Goal: Task Accomplishment & Management: Complete application form

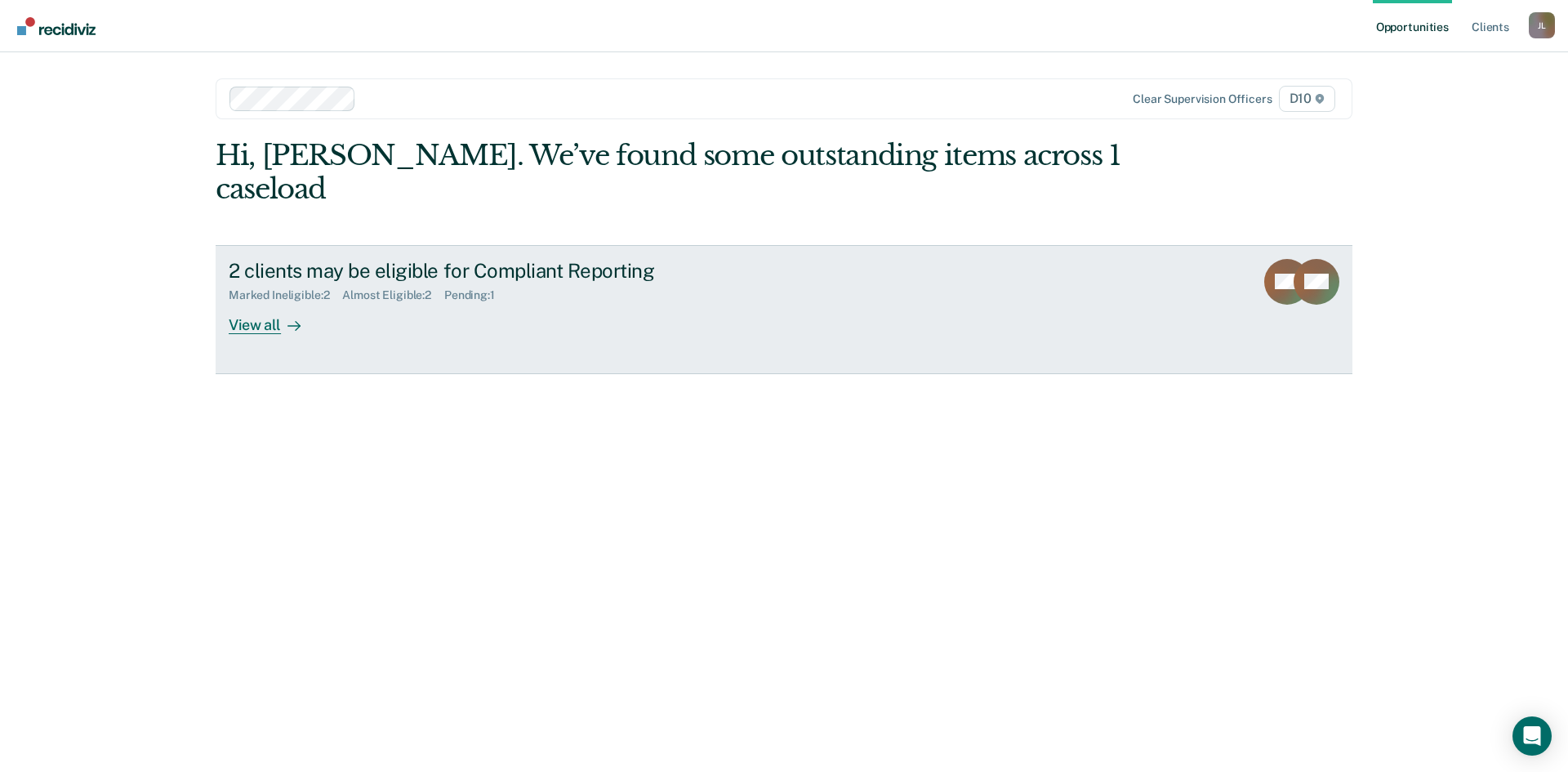
click at [288, 315] on link "2 clients may be eligible for Compliant Reporting Marked Ineligible : 2 Almost …" at bounding box center [783, 309] width 1137 height 129
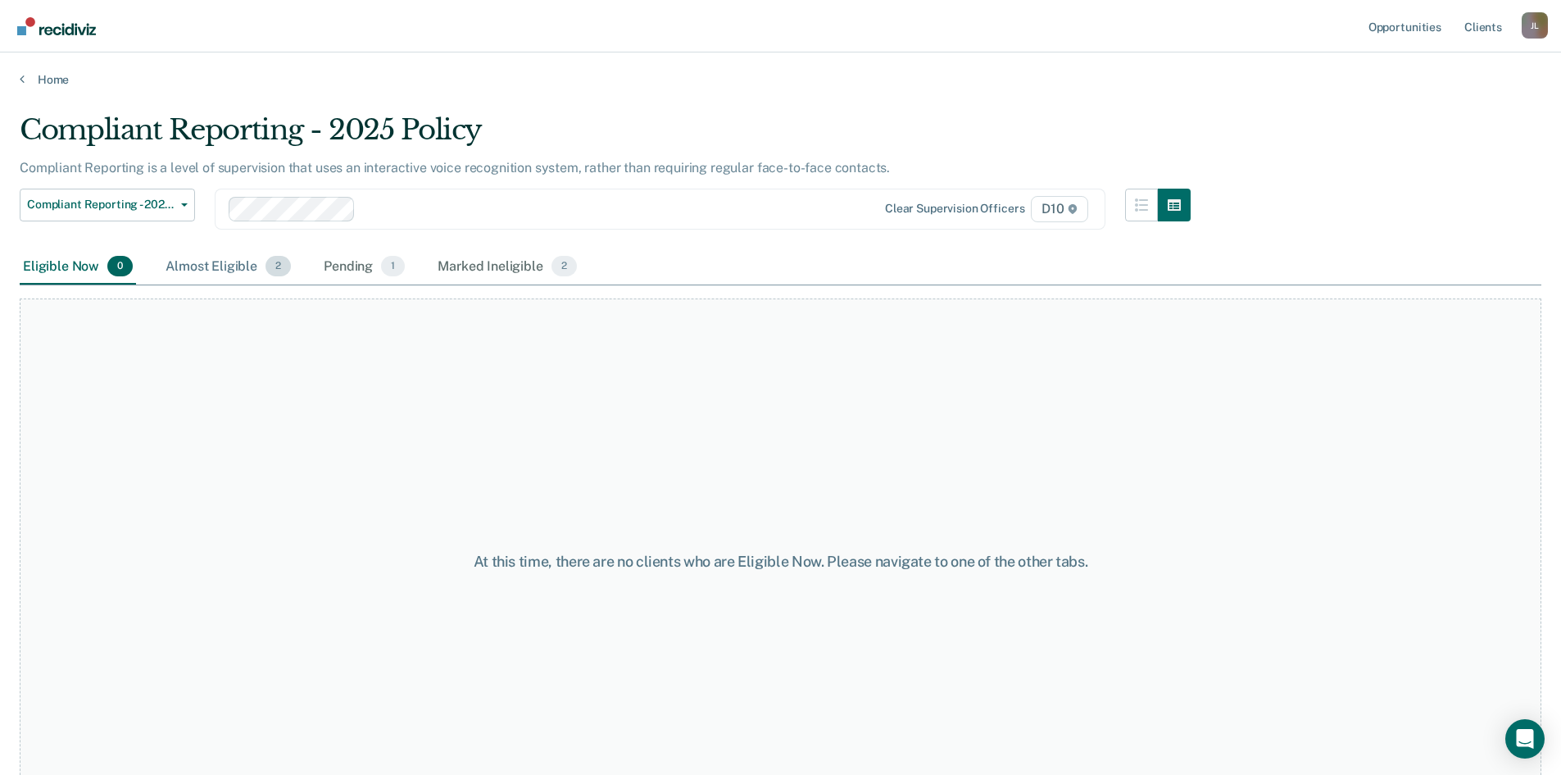
click at [233, 273] on div "Almost Eligible 2" at bounding box center [228, 267] width 132 height 36
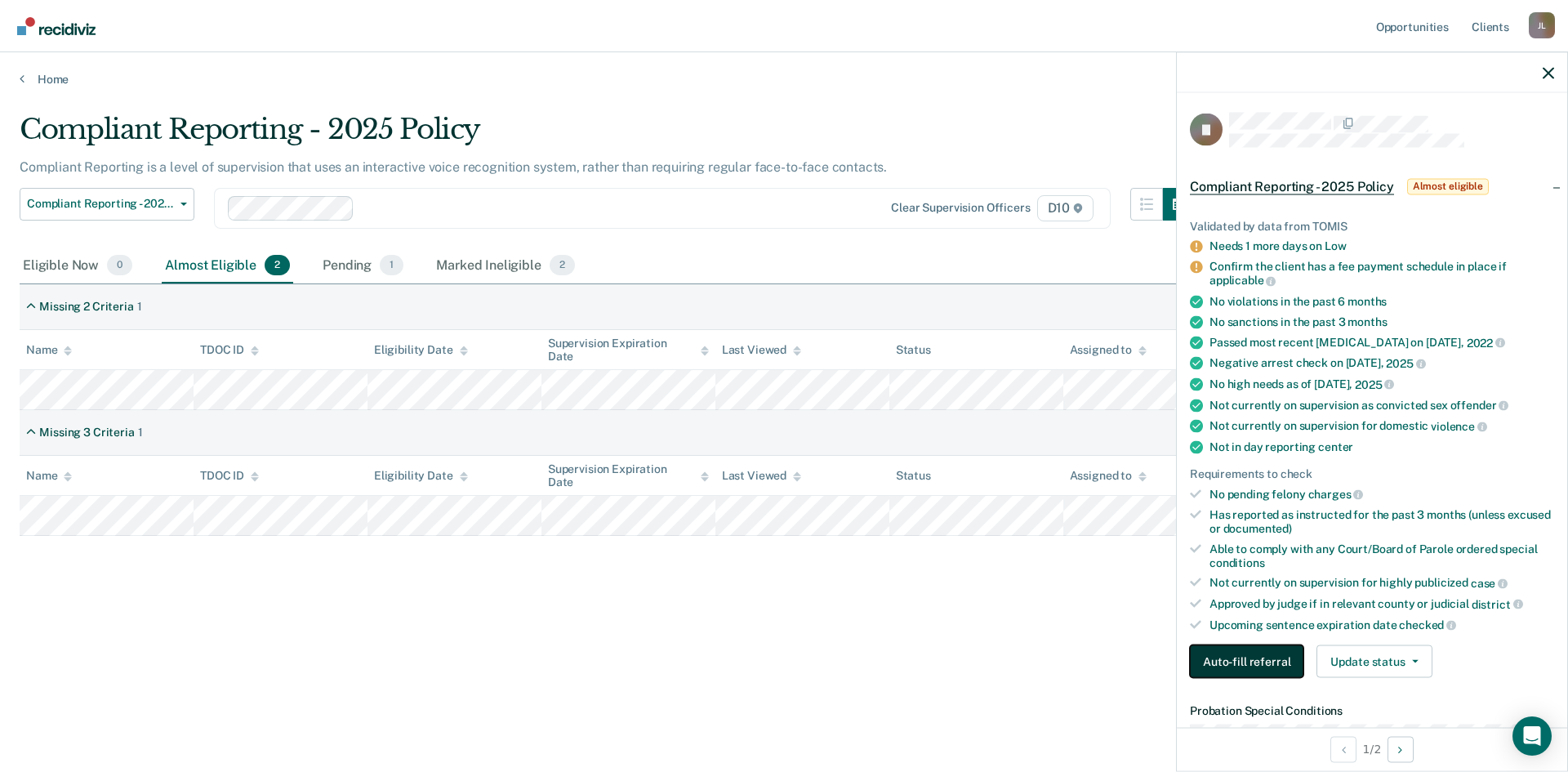
click at [1242, 655] on button "Auto-fill referral" at bounding box center [1246, 660] width 114 height 33
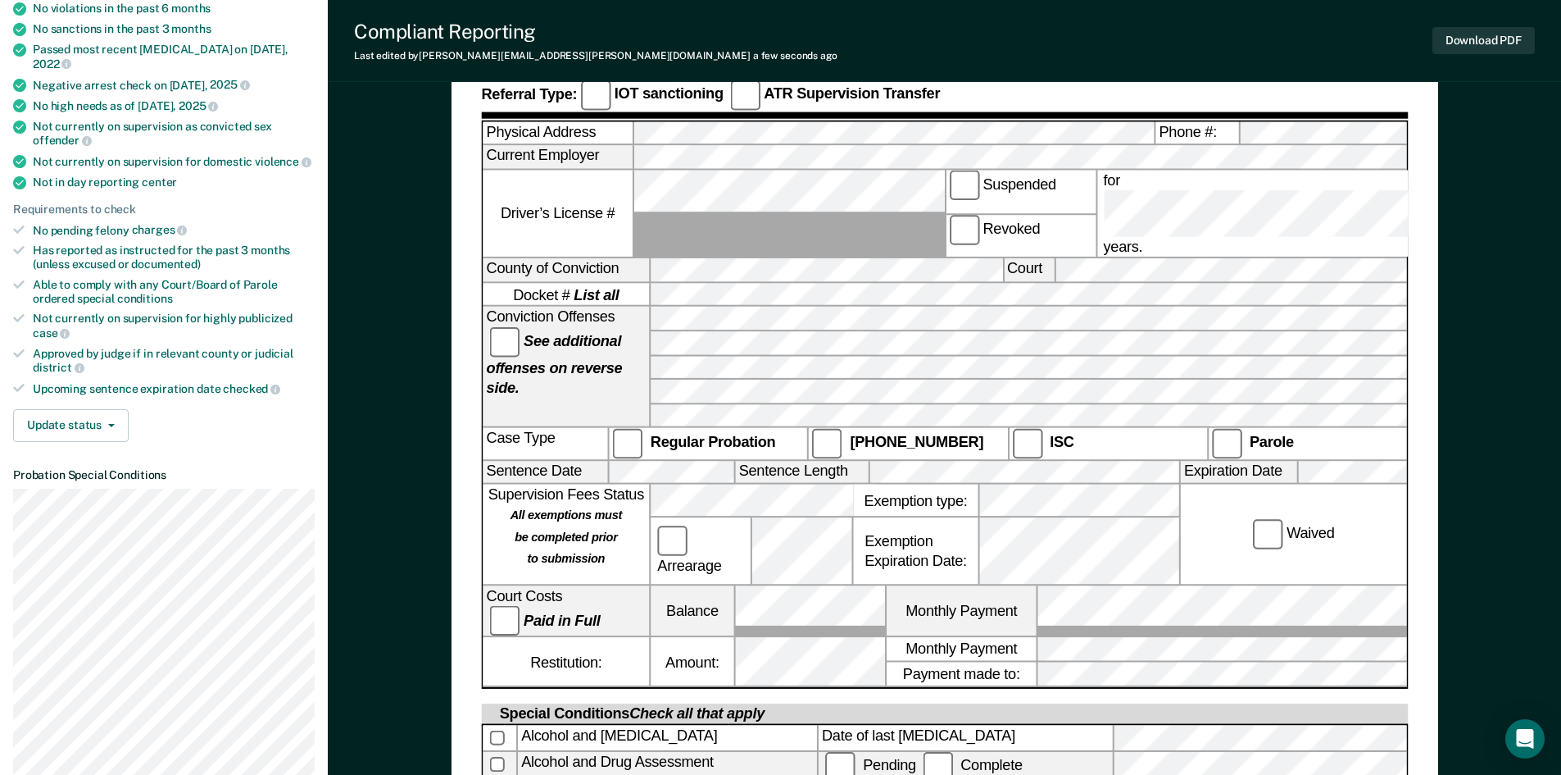
scroll to position [328, 0]
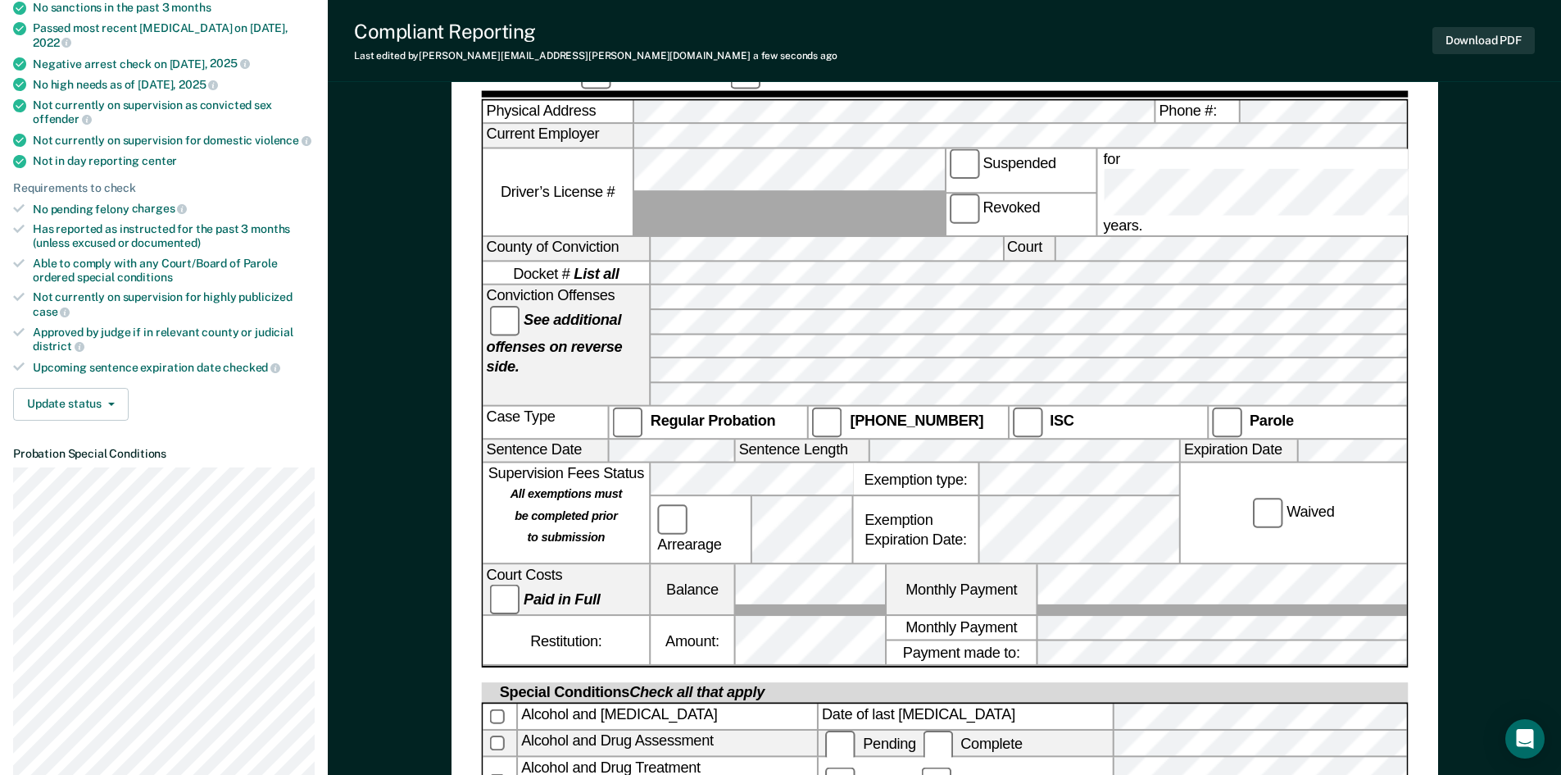
click at [629, 407] on label "Regular Probation" at bounding box center [708, 422] width 198 height 30
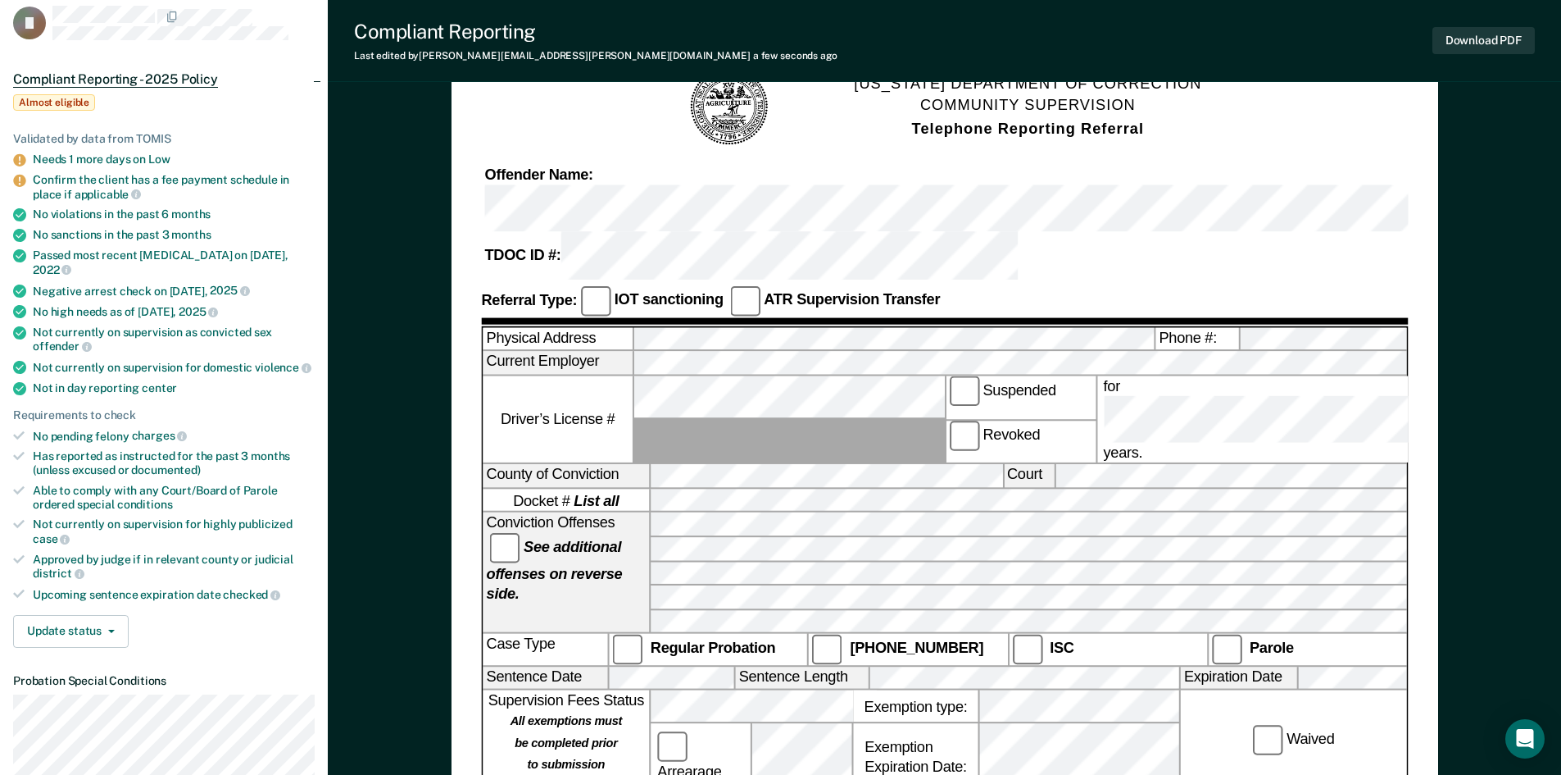
scroll to position [0, 0]
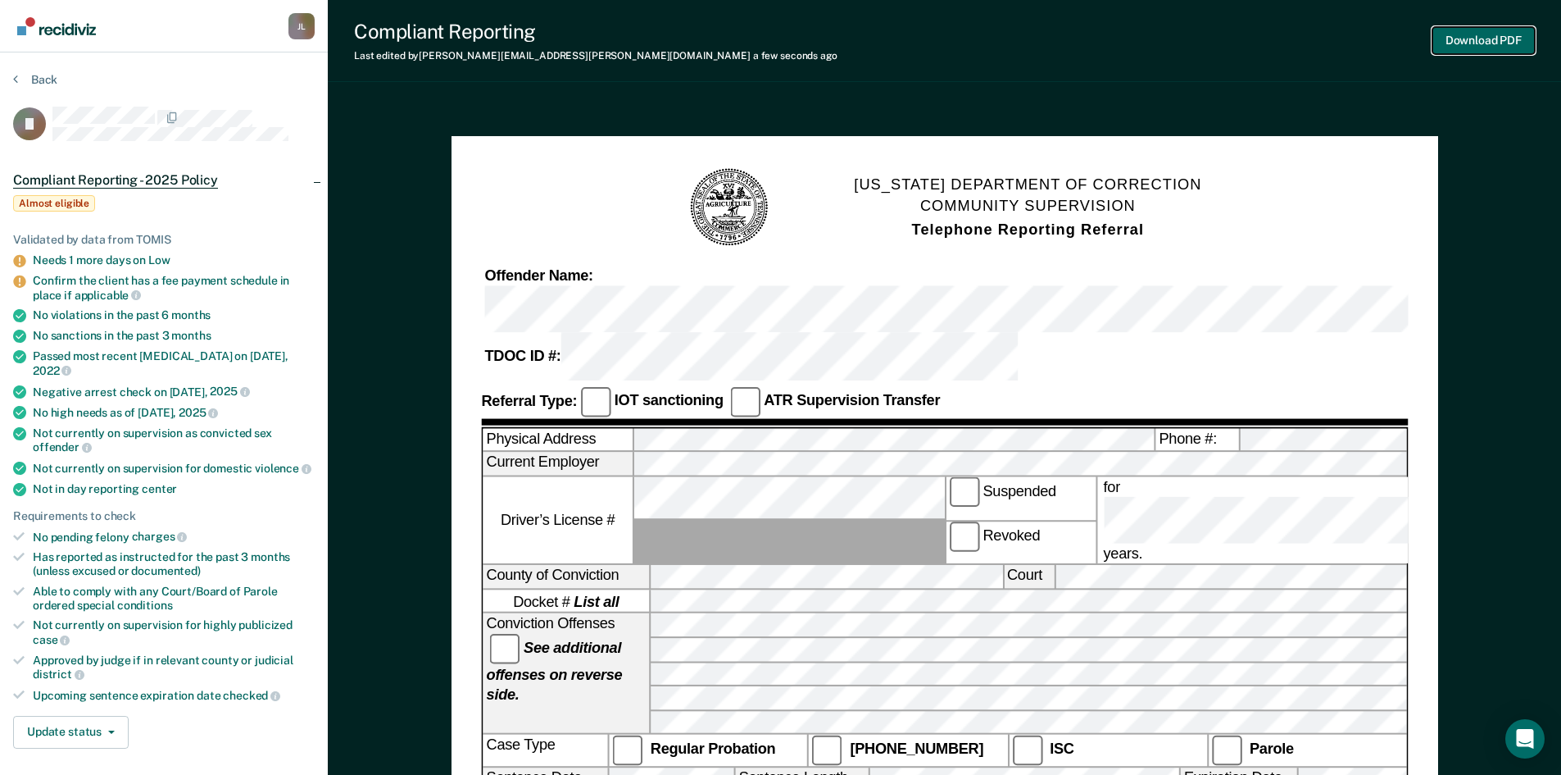
click at [1509, 35] on button "Download PDF" at bounding box center [1484, 40] width 102 height 27
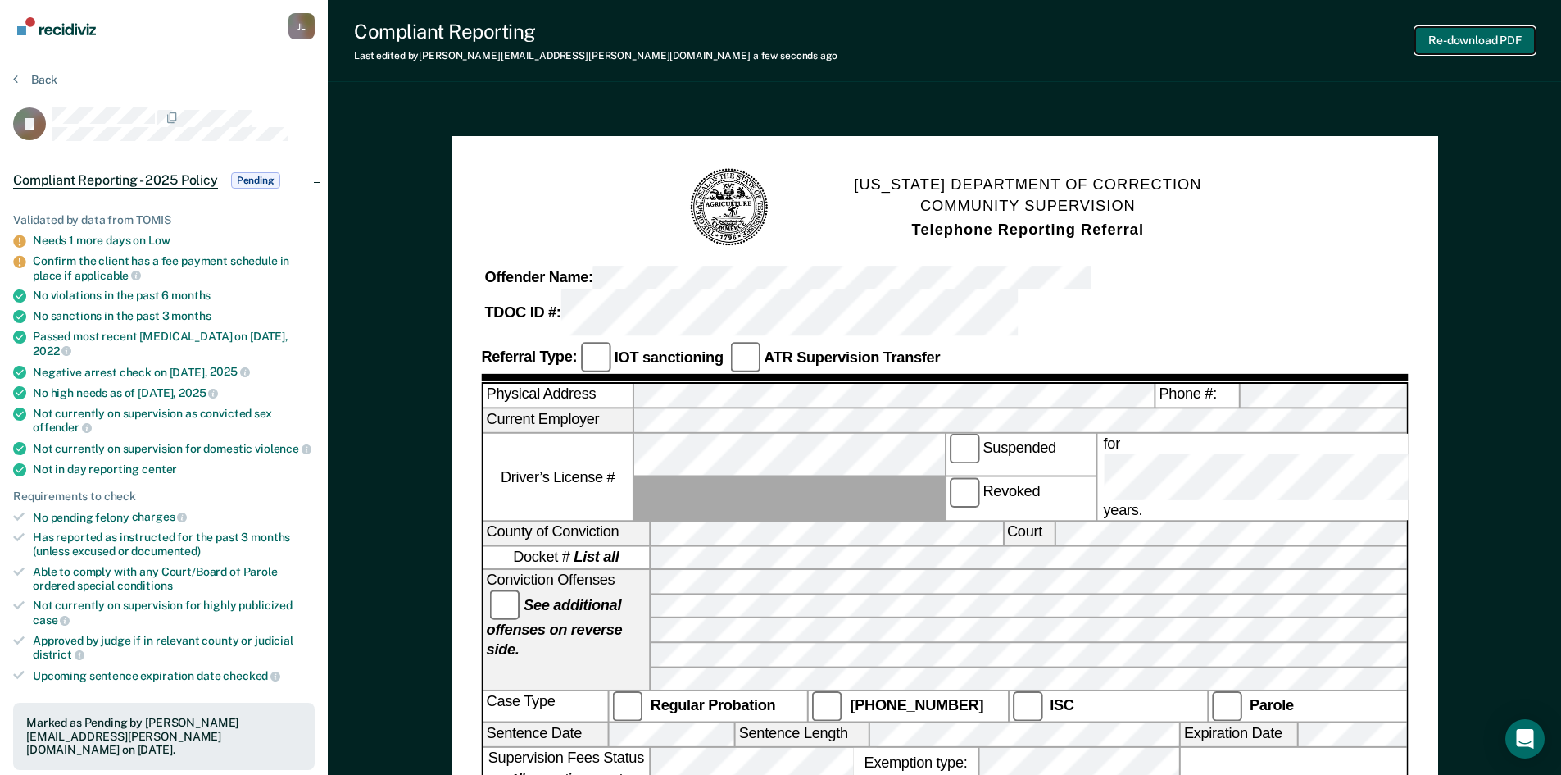
click at [1497, 38] on button "Re-download PDF" at bounding box center [1475, 40] width 120 height 27
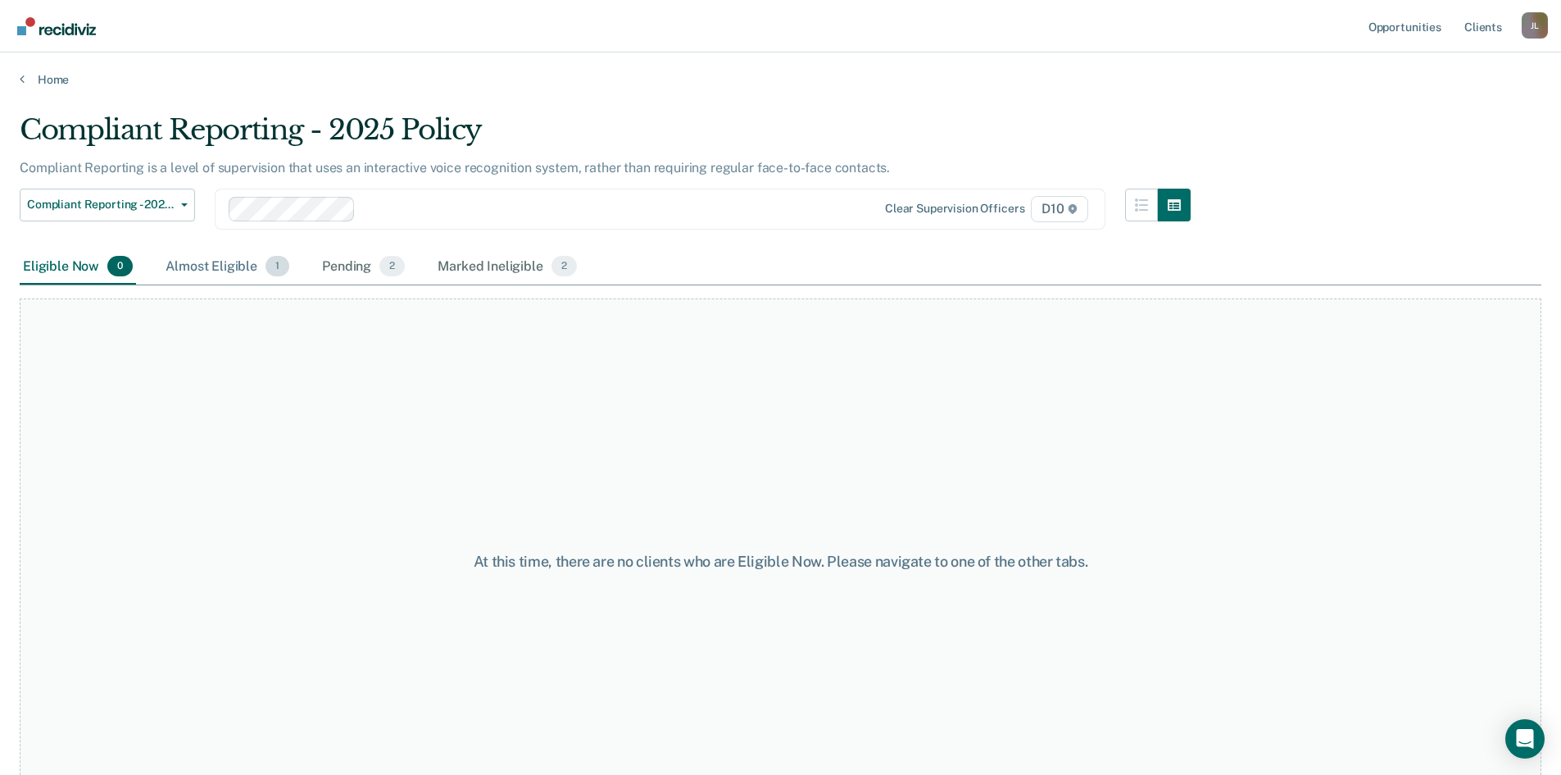
click at [231, 260] on div "Almost Eligible 1" at bounding box center [227, 267] width 130 height 36
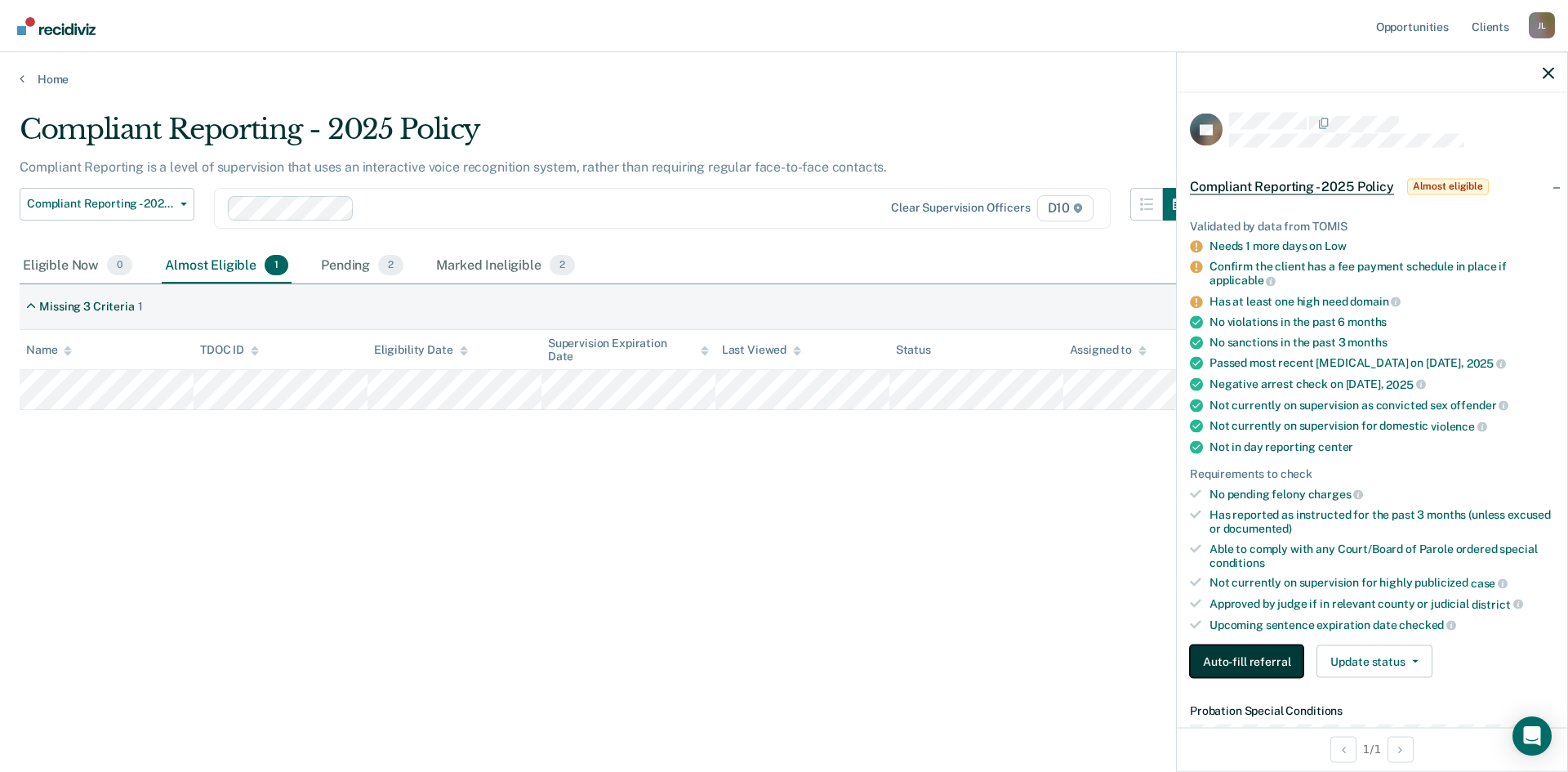
click at [1229, 653] on button "Auto-fill referral" at bounding box center [1246, 660] width 114 height 33
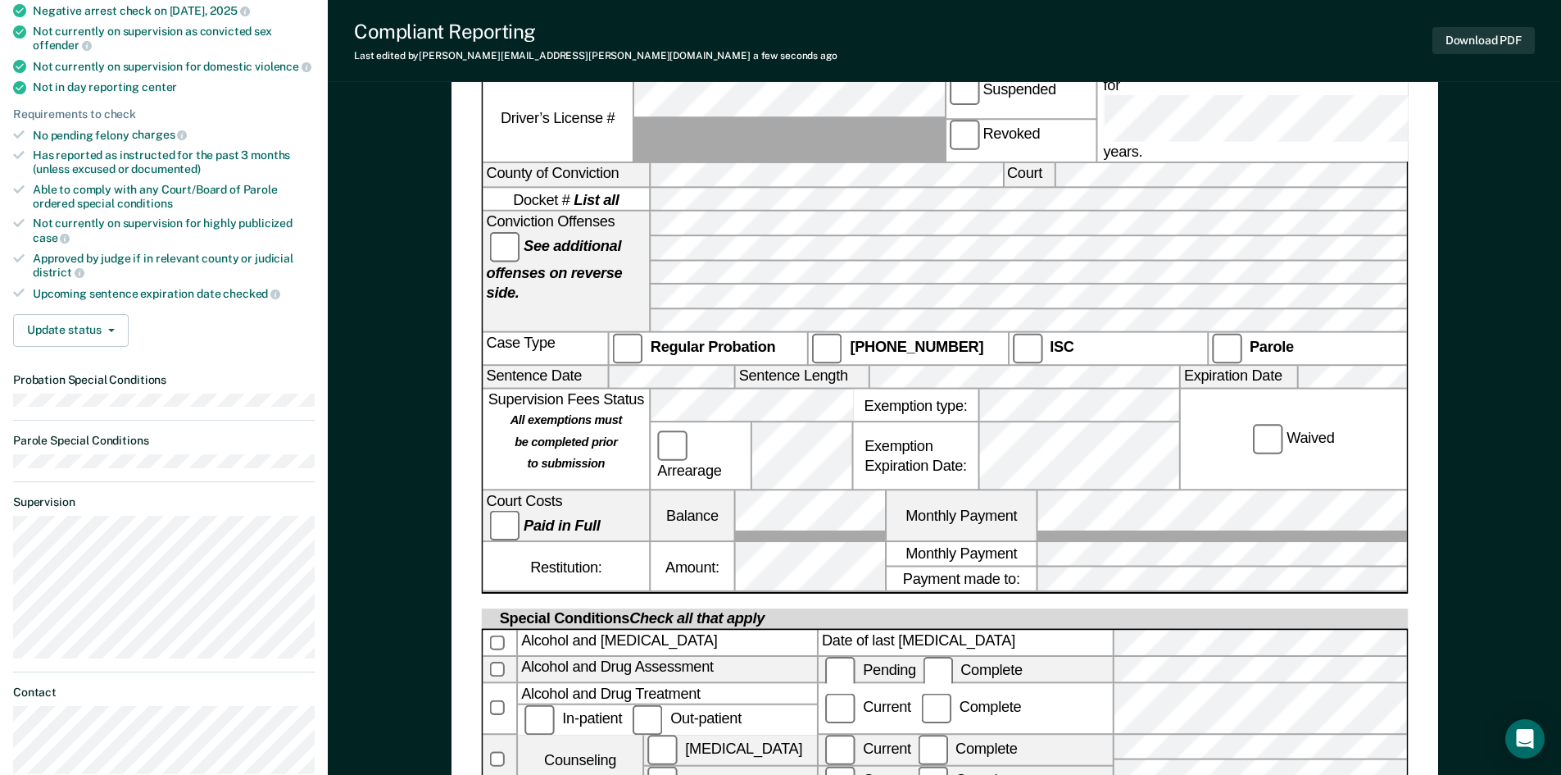
scroll to position [410, 0]
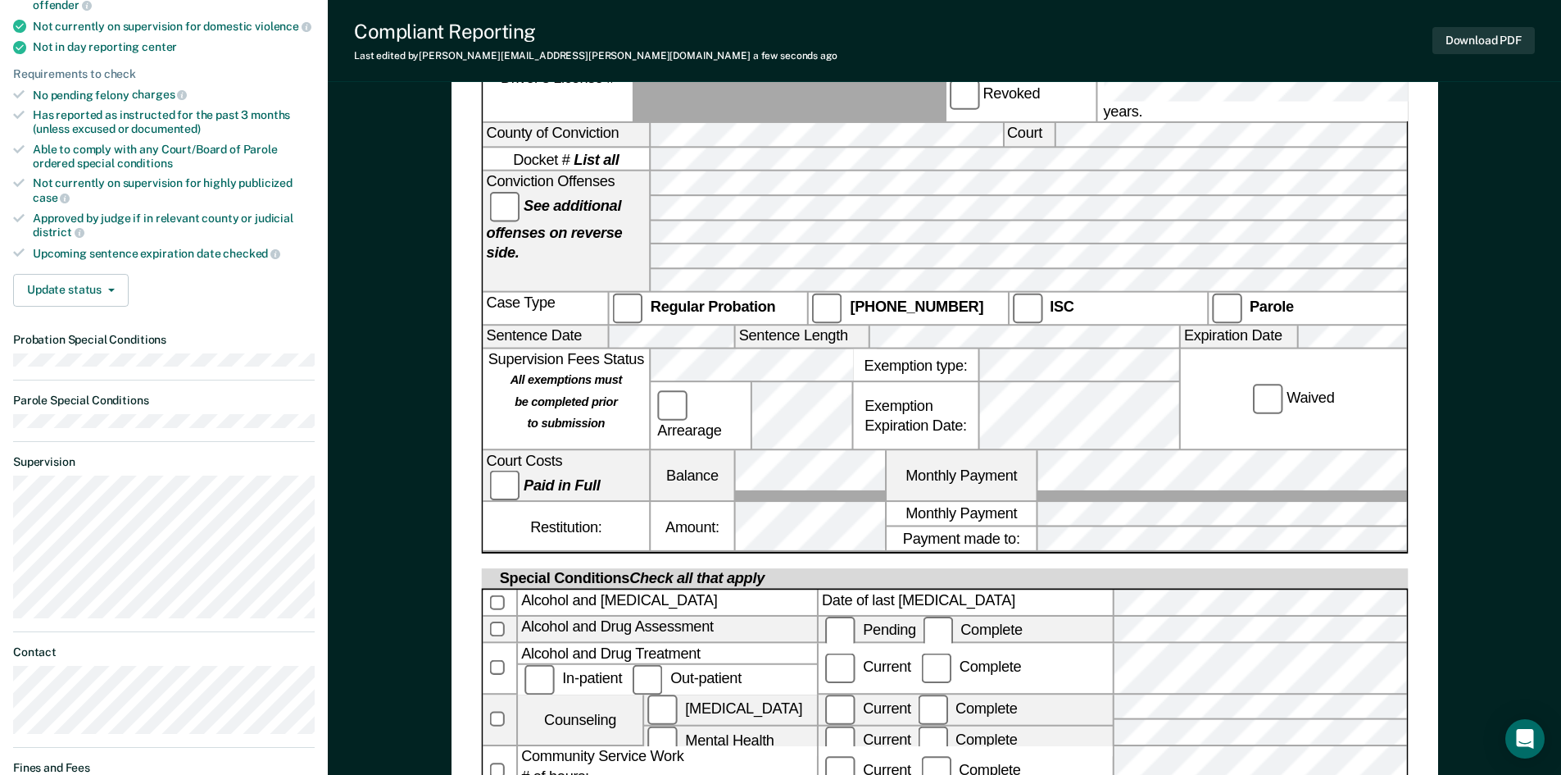
scroll to position [114, 0]
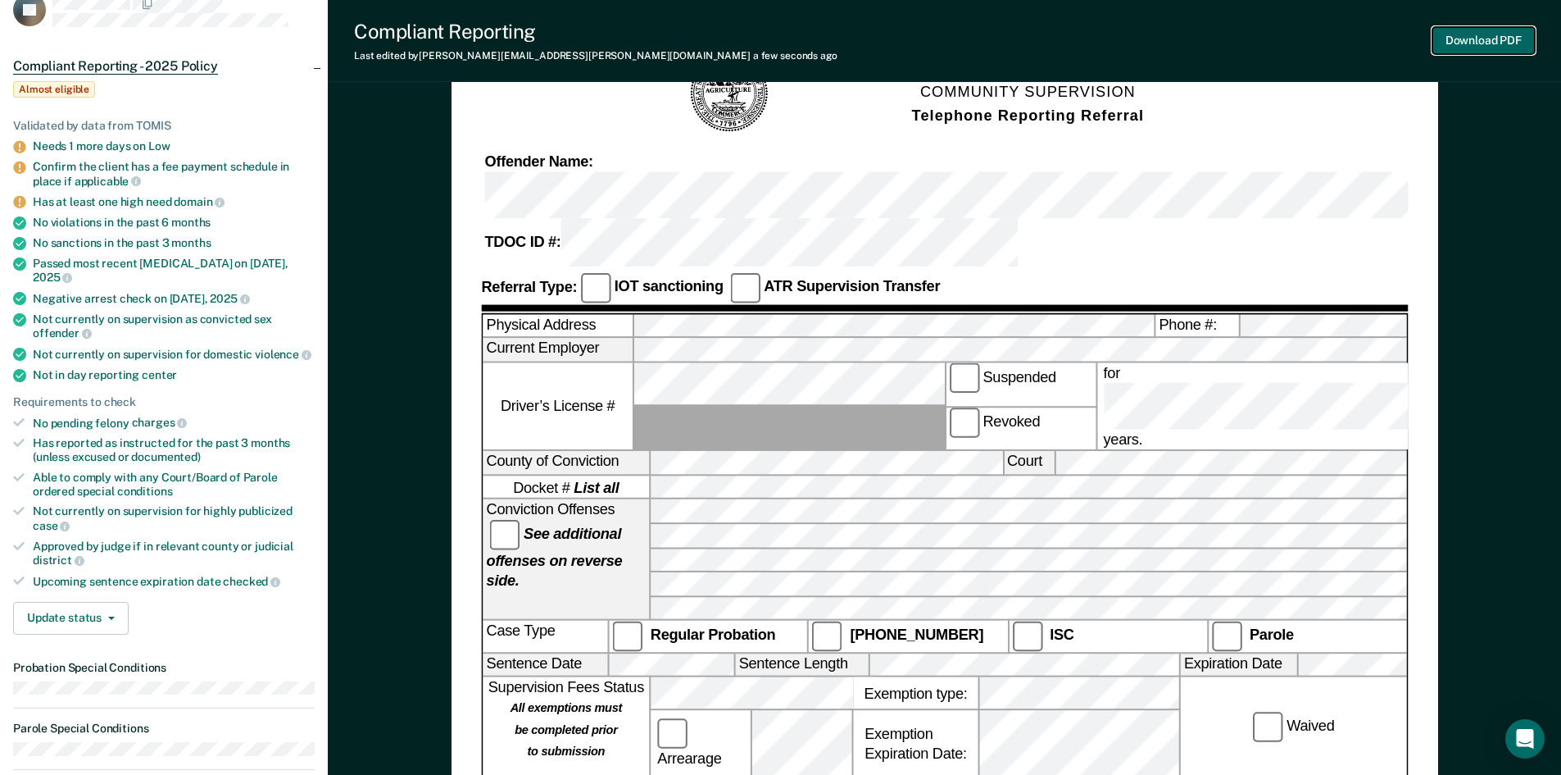
click at [1452, 55] on div "Download PDF" at bounding box center [1484, 41] width 102 height 42
click at [1444, 50] on button "Download PDF" at bounding box center [1484, 40] width 102 height 27
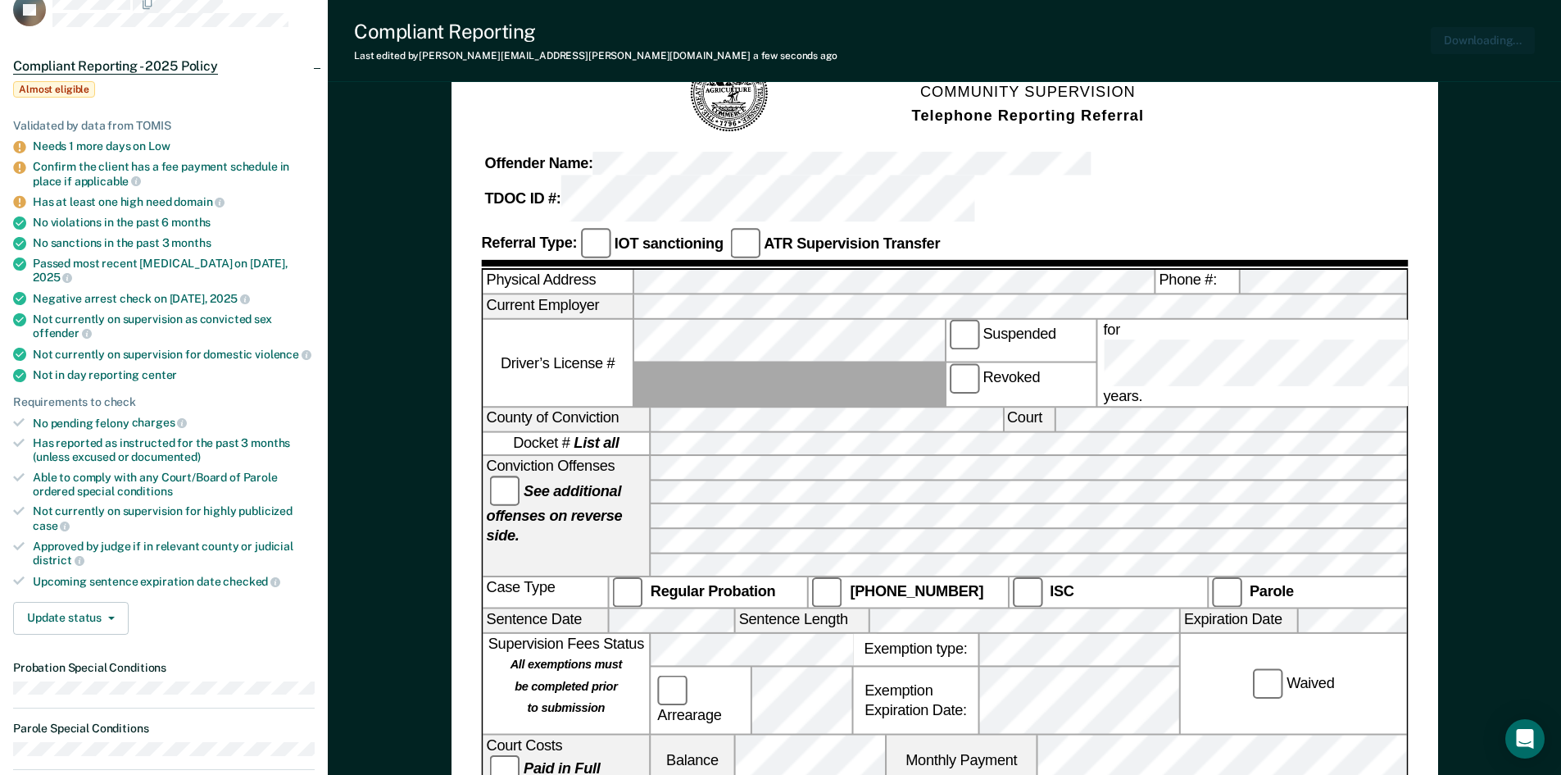
scroll to position [0, 0]
